Goal: Task Accomplishment & Management: Use online tool/utility

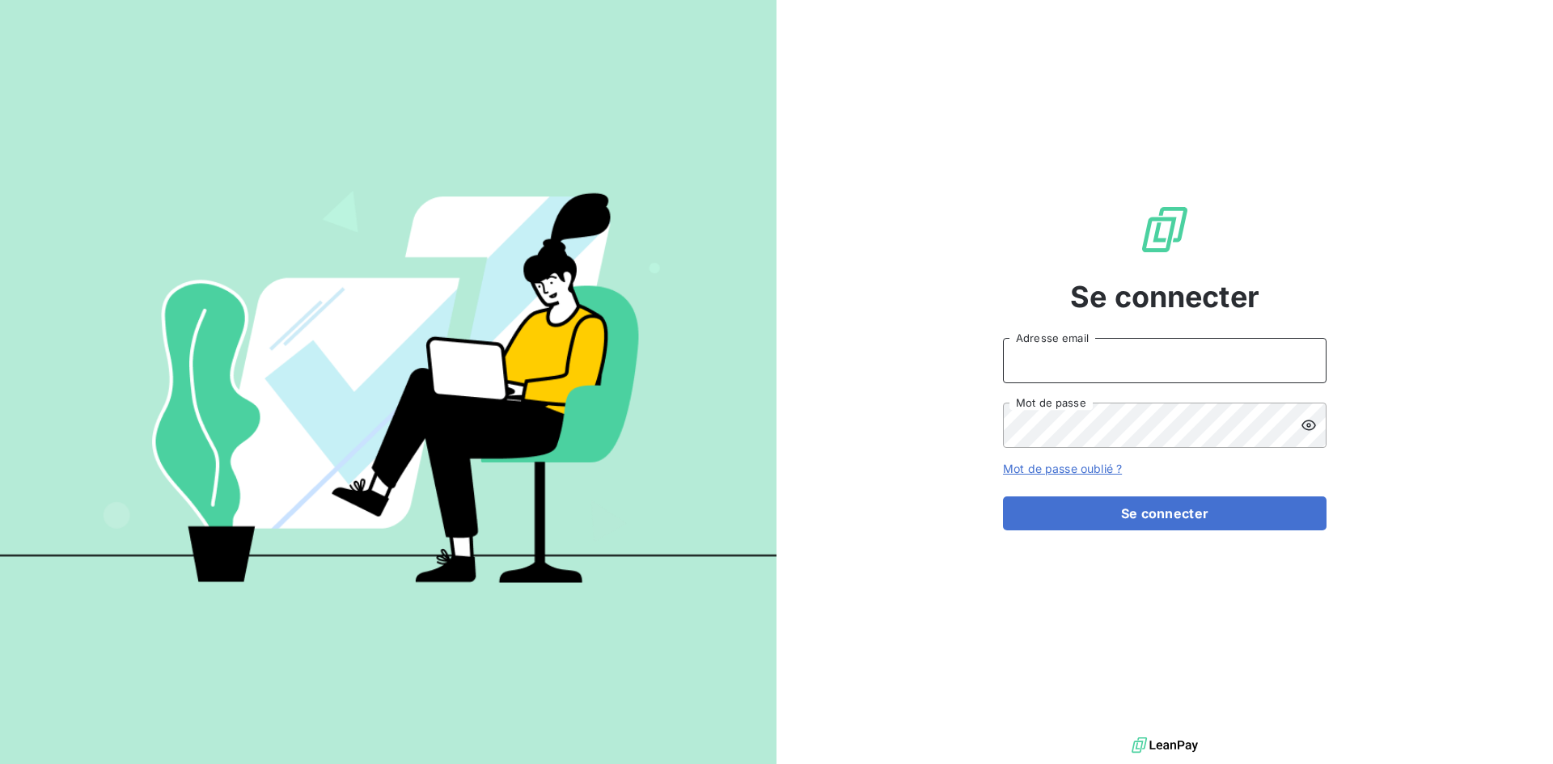
click at [1121, 345] on input "Adresse email" at bounding box center [1165, 360] width 324 height 45
type input "[EMAIL_ADDRESS][DOMAIN_NAME]"
click at [1003, 497] on button "Se connecter" at bounding box center [1165, 514] width 324 height 34
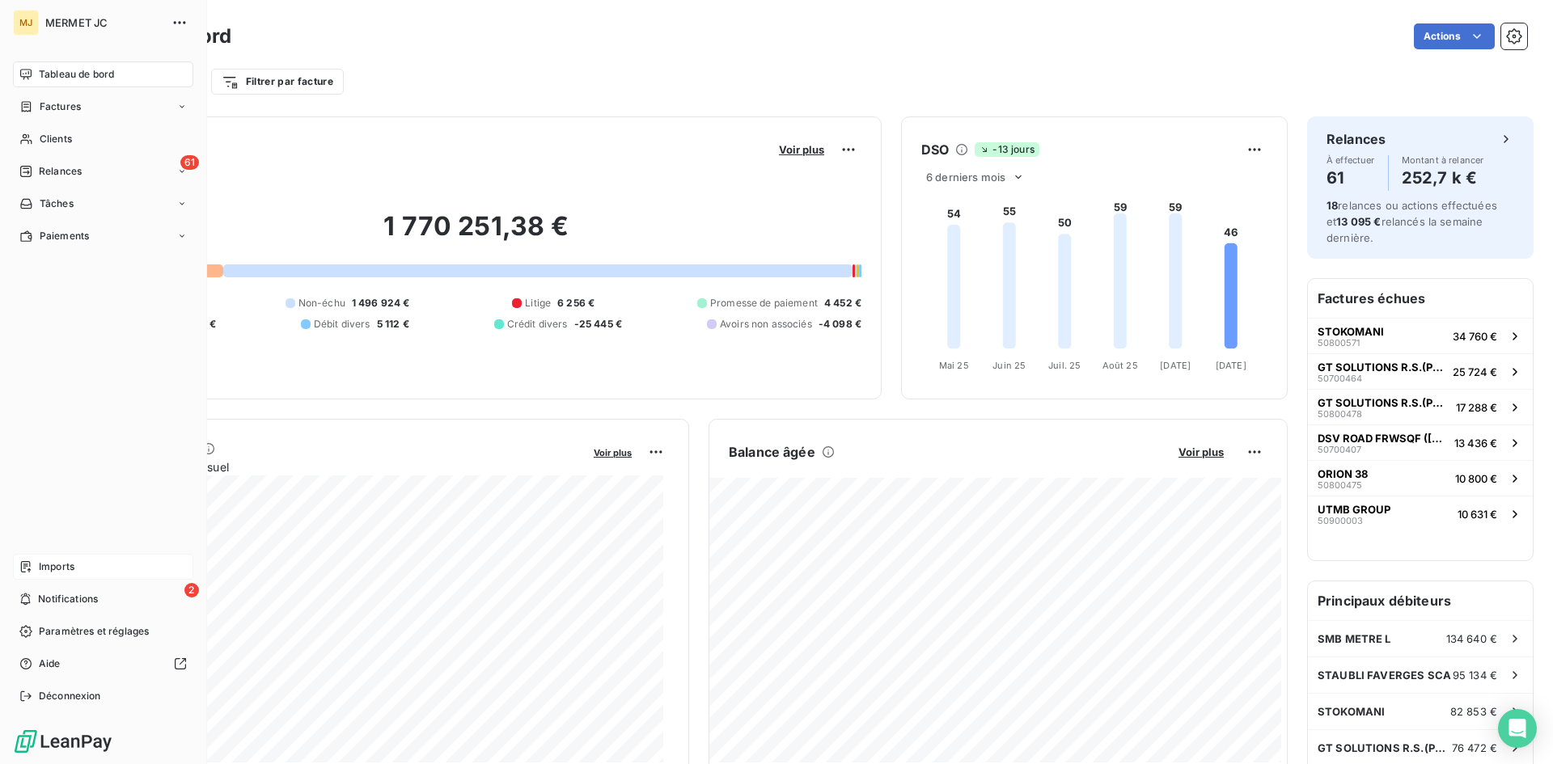
click at [83, 557] on div "Imports" at bounding box center [103, 567] width 180 height 26
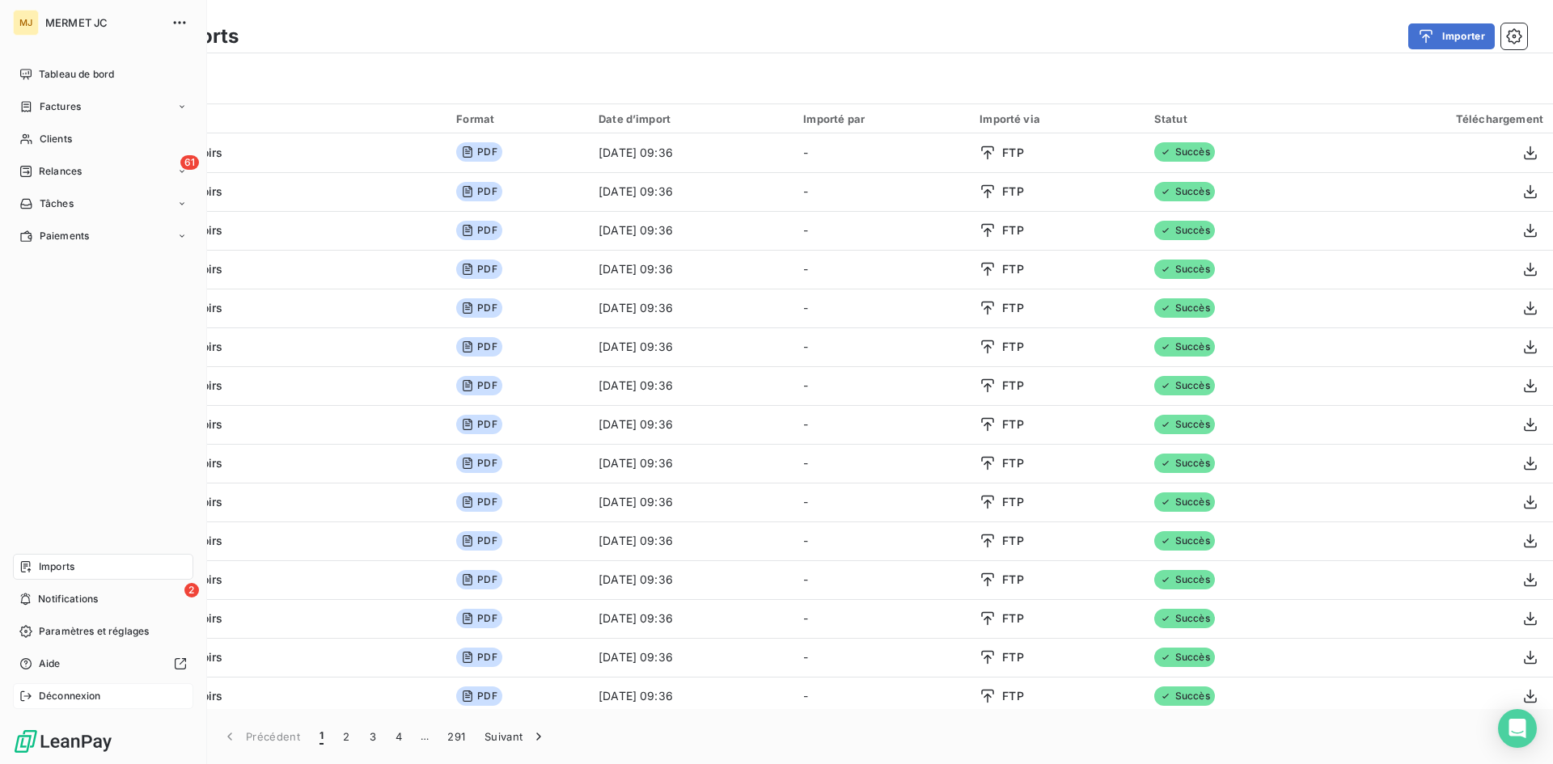
click at [60, 695] on span "Déconnexion" at bounding box center [70, 696] width 62 height 15
